Goal: Browse casually

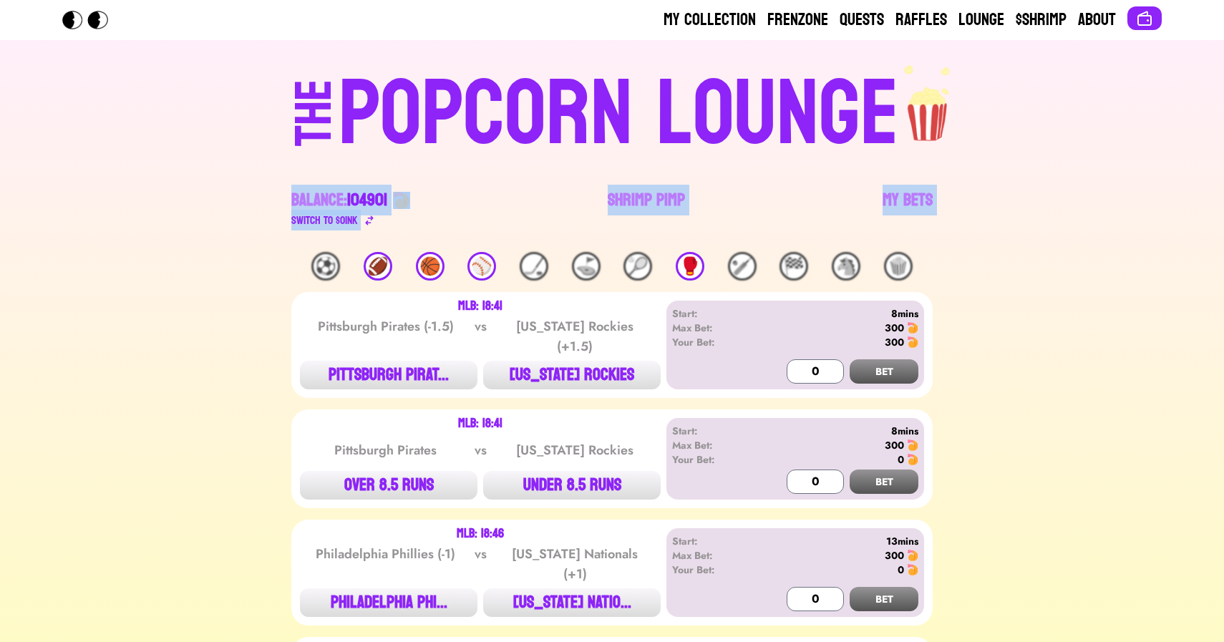
drag, startPoint x: 223, startPoint y: 195, endPoint x: 281, endPoint y: 264, distance: 89.5
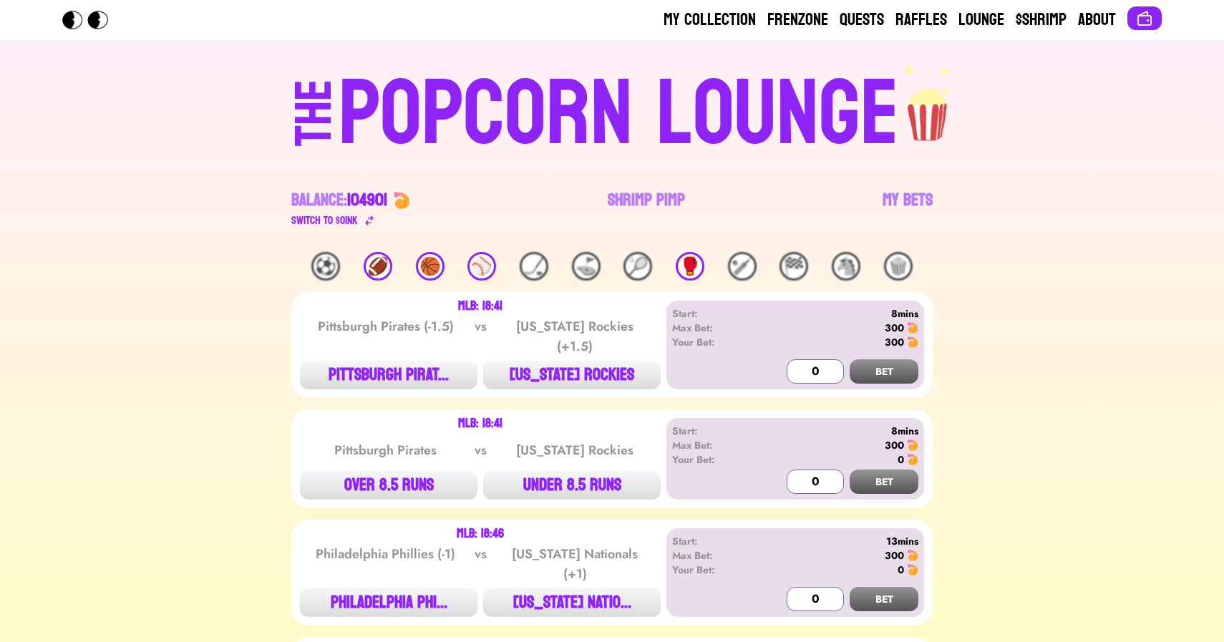
click at [690, 265] on div "🥊" at bounding box center [690, 266] width 29 height 29
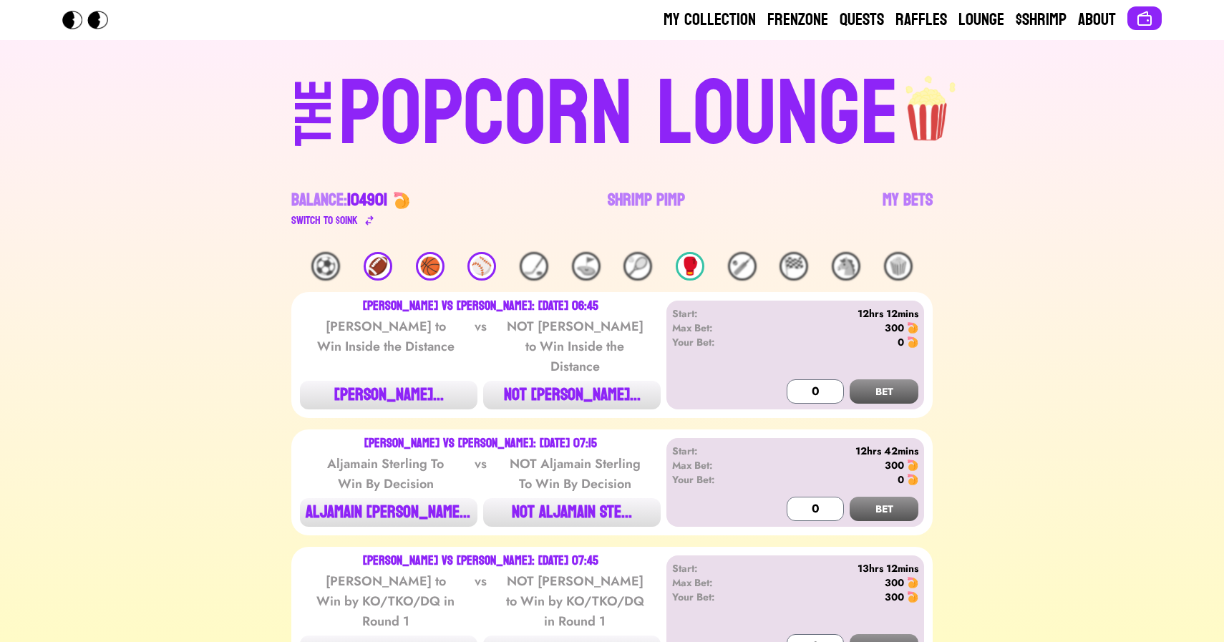
click at [495, 263] on div "⚾️" at bounding box center [482, 266] width 29 height 29
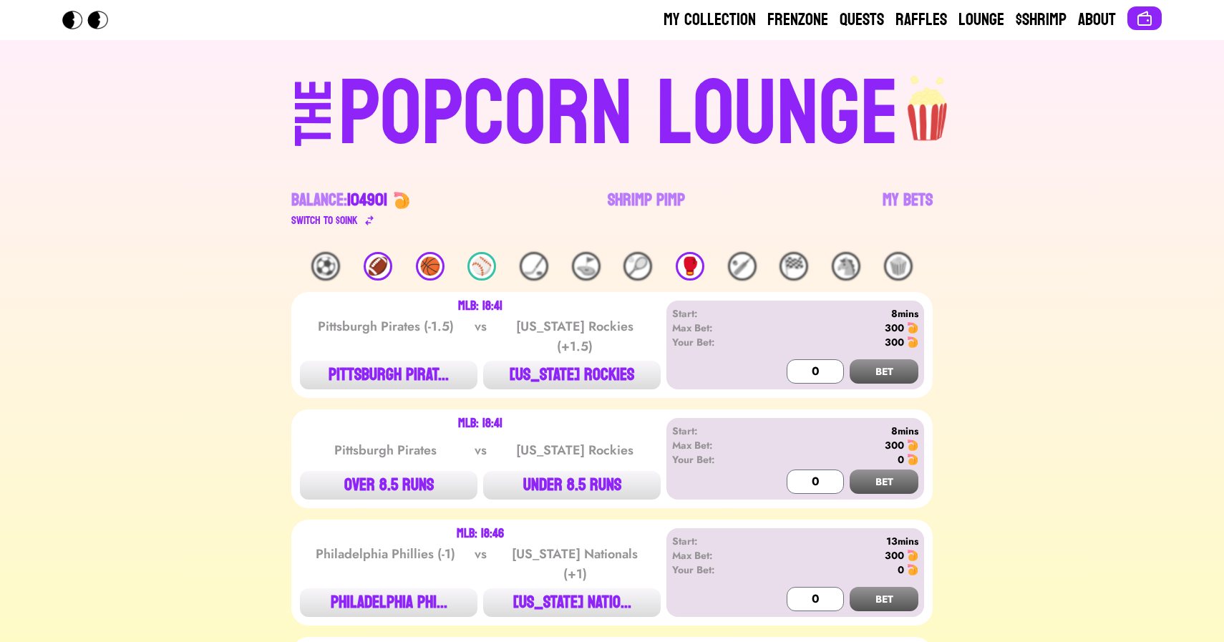
click at [420, 273] on div "🏀" at bounding box center [430, 266] width 29 height 29
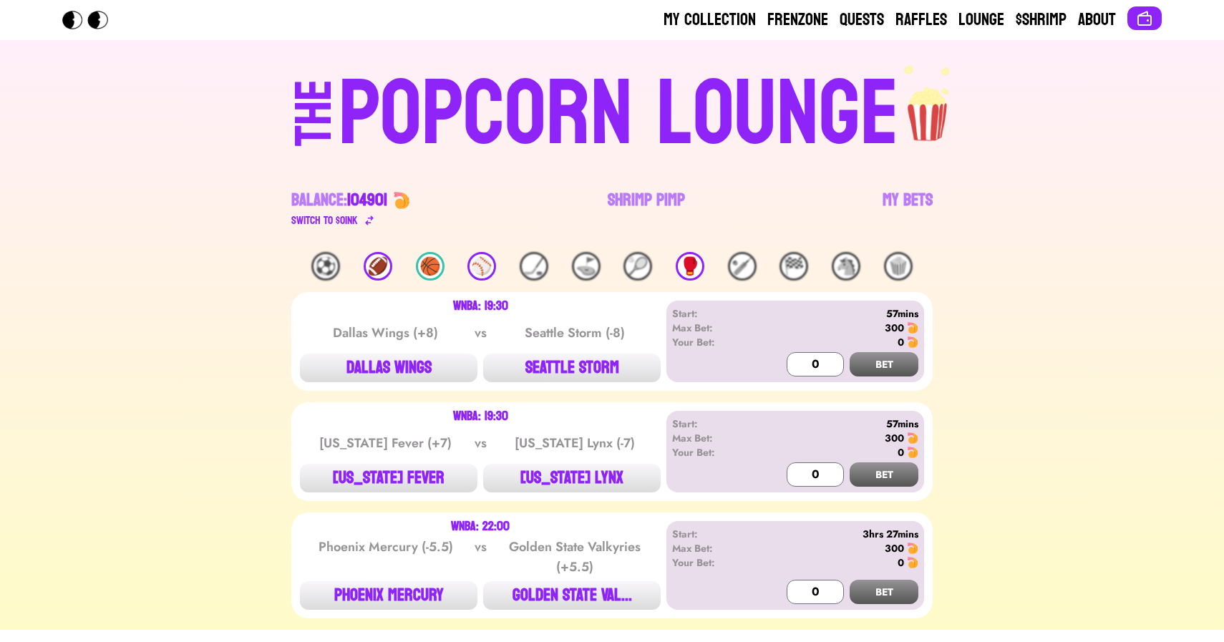
click at [365, 273] on div "🏈" at bounding box center [378, 266] width 29 height 29
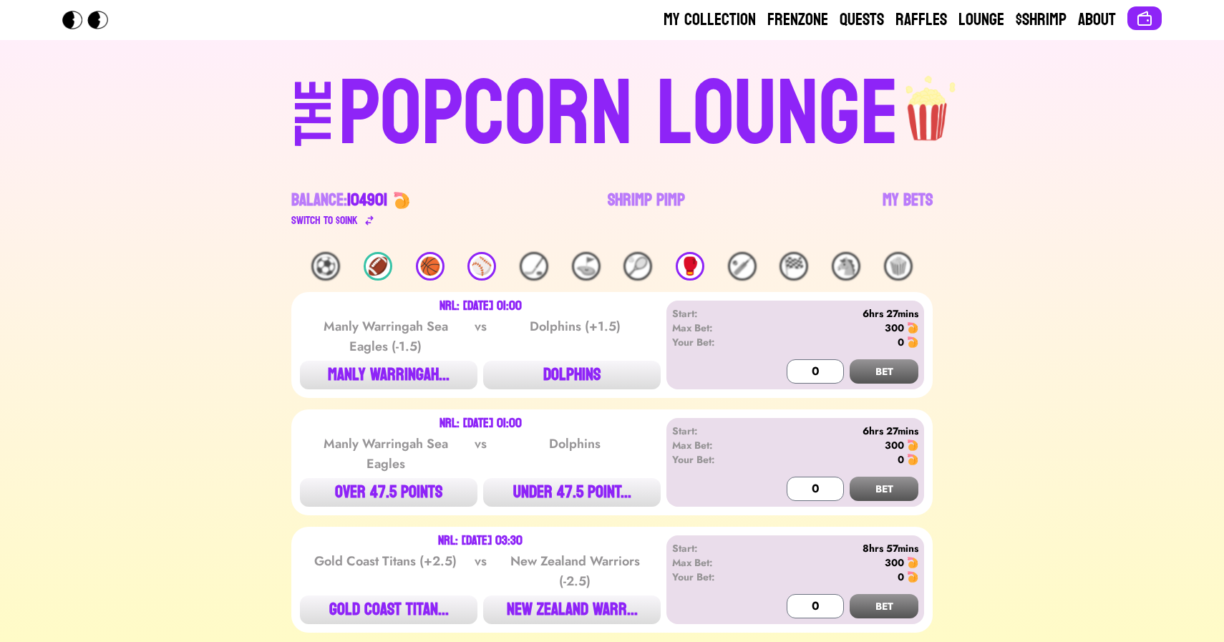
click at [430, 265] on div "🏀" at bounding box center [430, 266] width 29 height 29
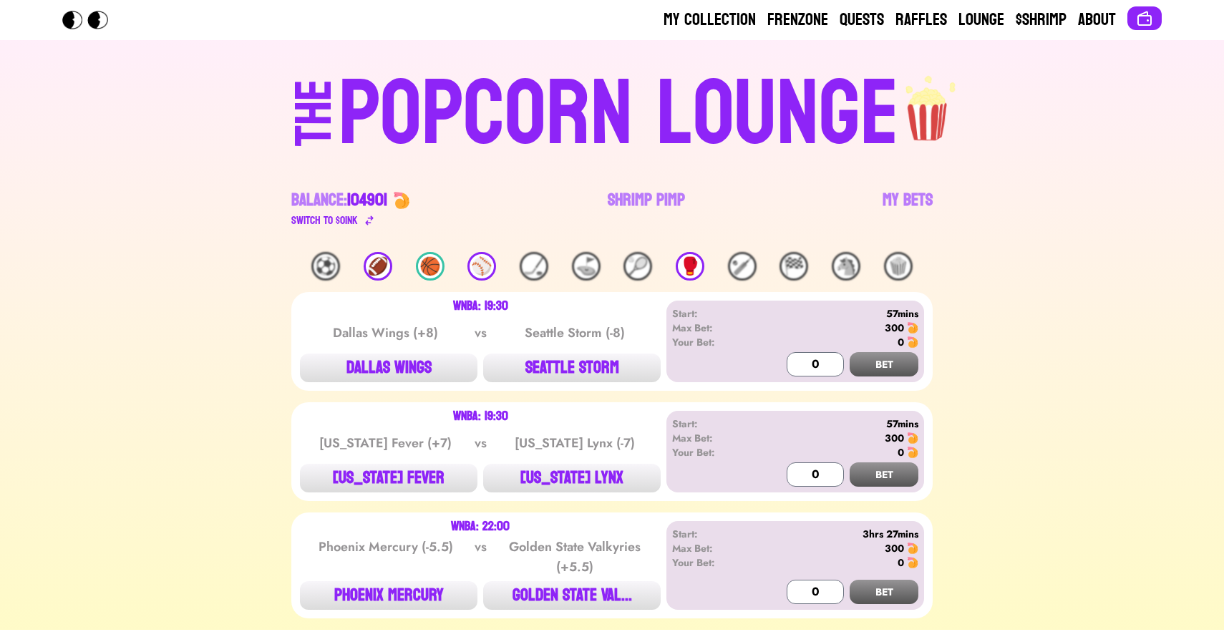
scroll to position [39, 0]
